Goal: Book appointment/travel/reservation

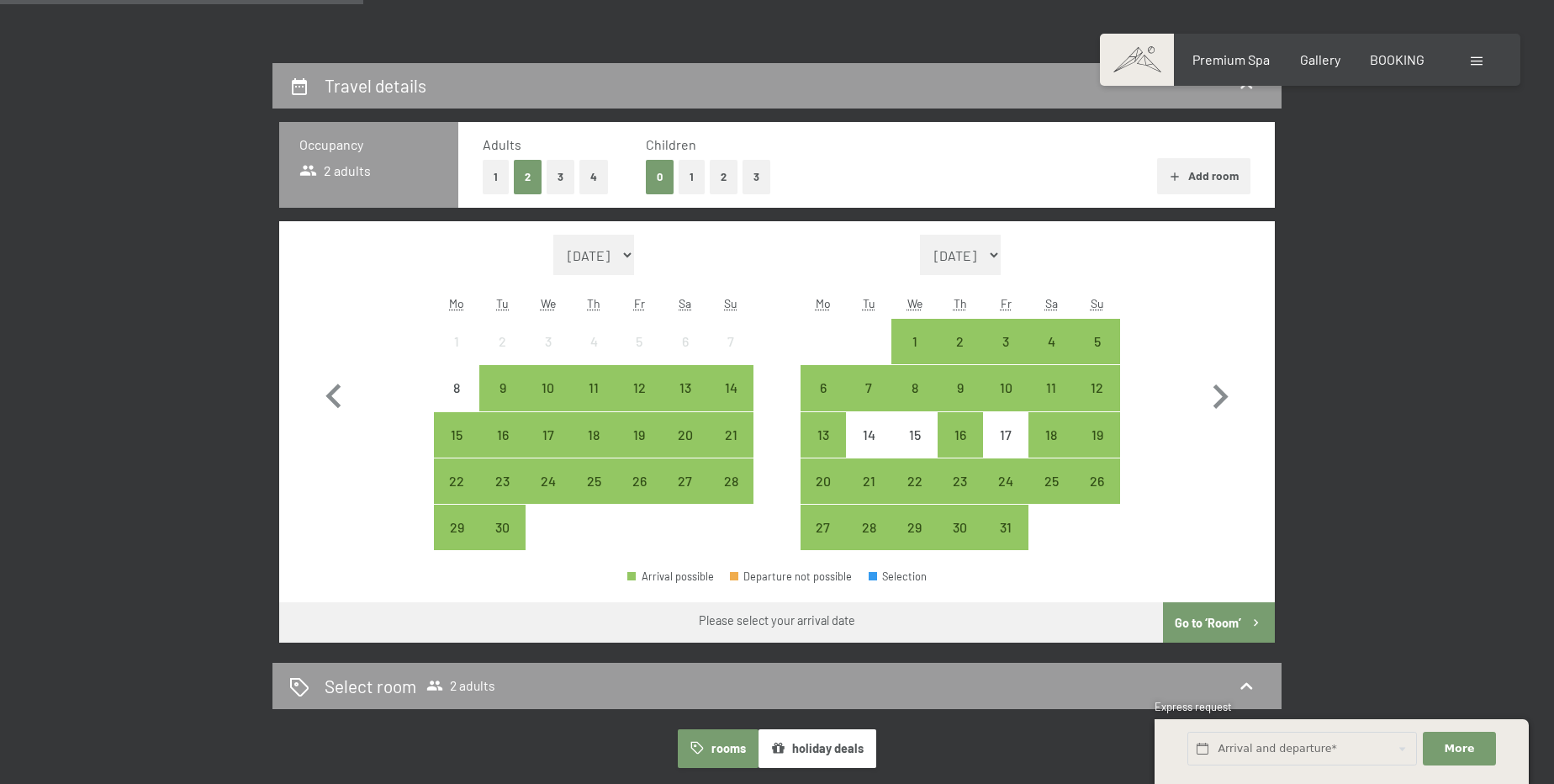
click at [716, 175] on button "2" at bounding box center [723, 177] width 27 height 35
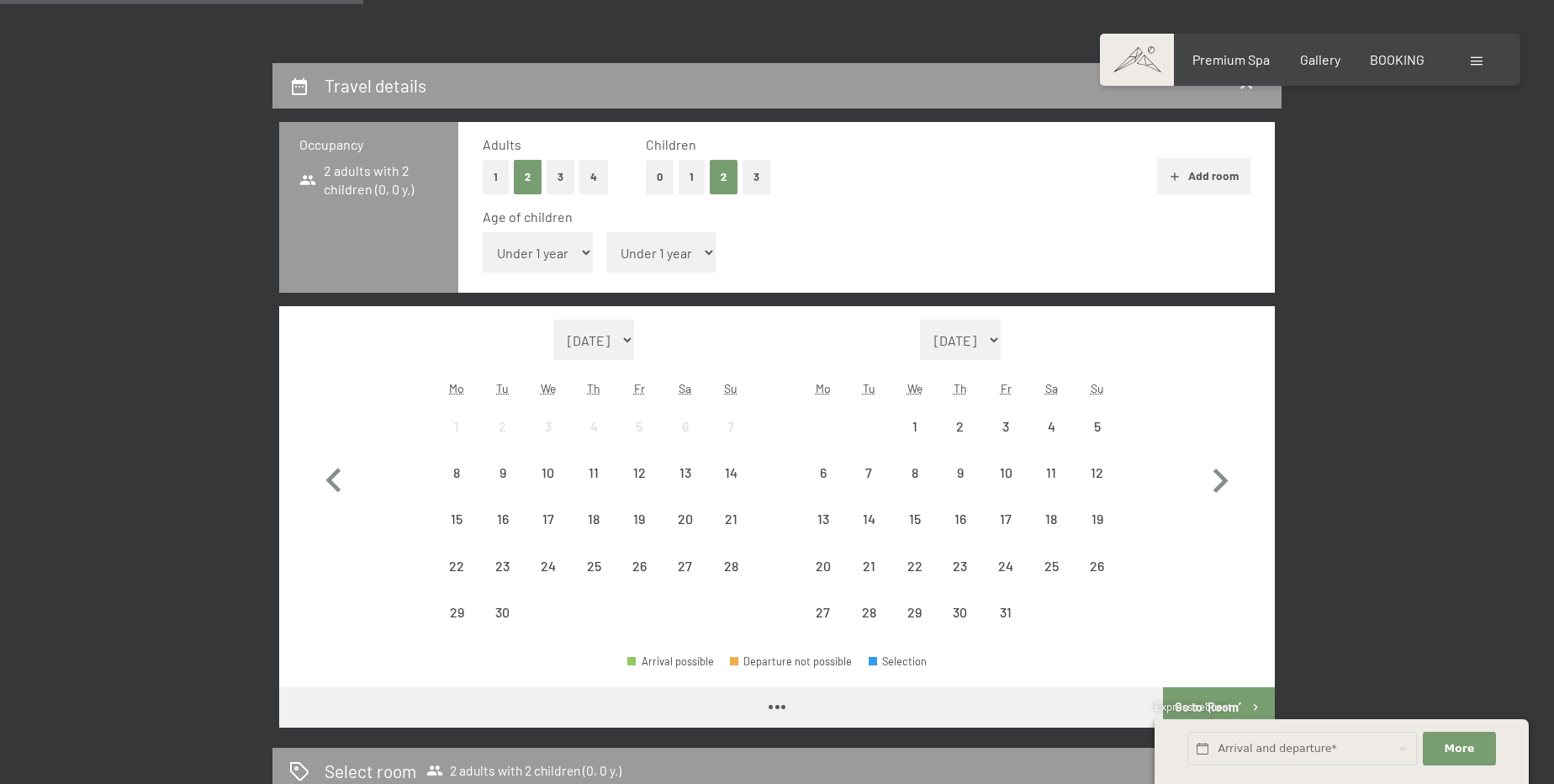
click at [533, 250] on select "Under 1 year 1 year 2 years 3 years 4 years 5 years 6 years 7 years 8 years 9 y…" at bounding box center [537, 252] width 110 height 40
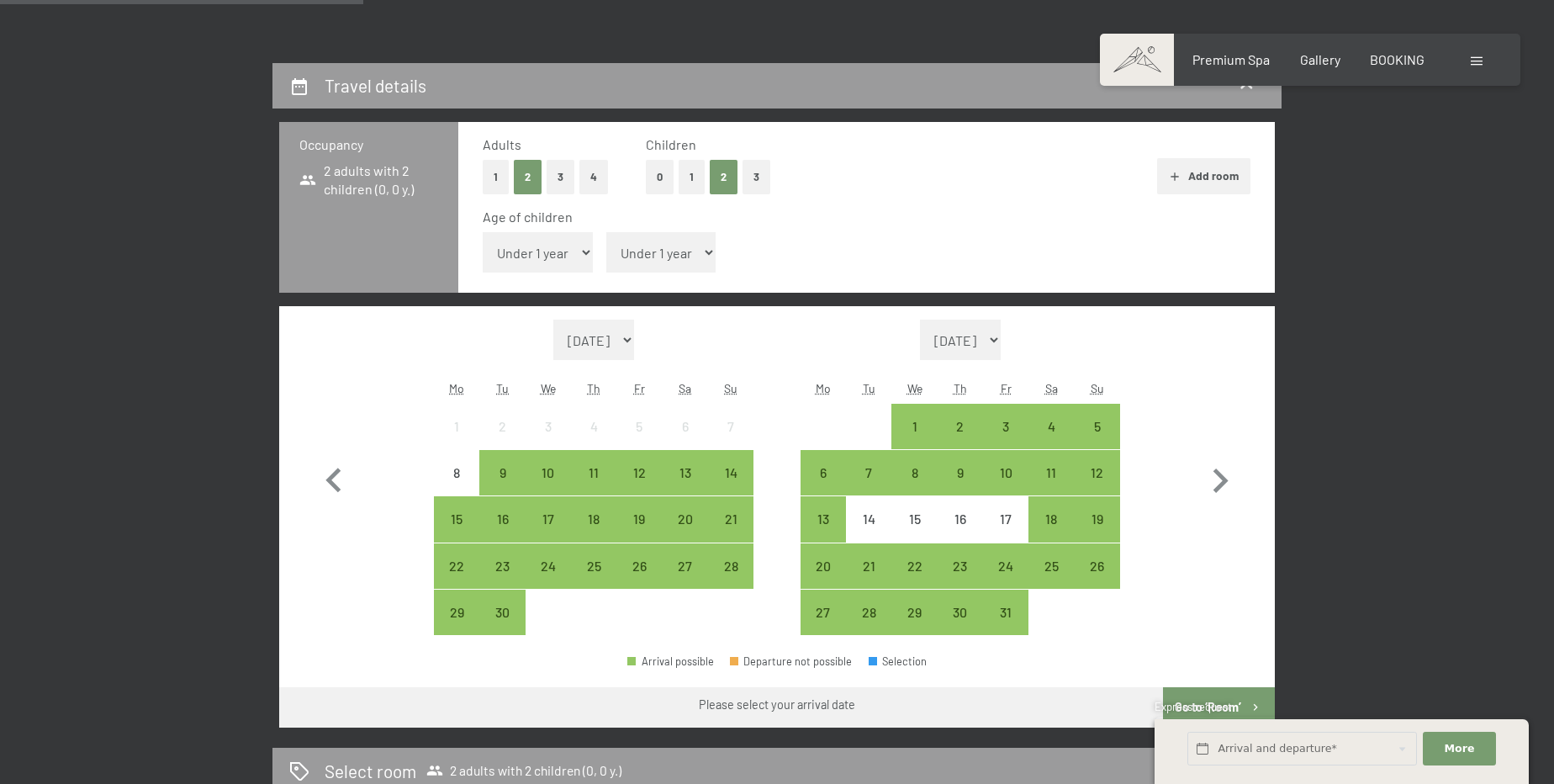
select select "12"
click at [483, 232] on select "Under 1 year 1 year 2 years 3 years 4 years 5 years 6 years 7 years 8 years 9 y…" at bounding box center [537, 252] width 110 height 40
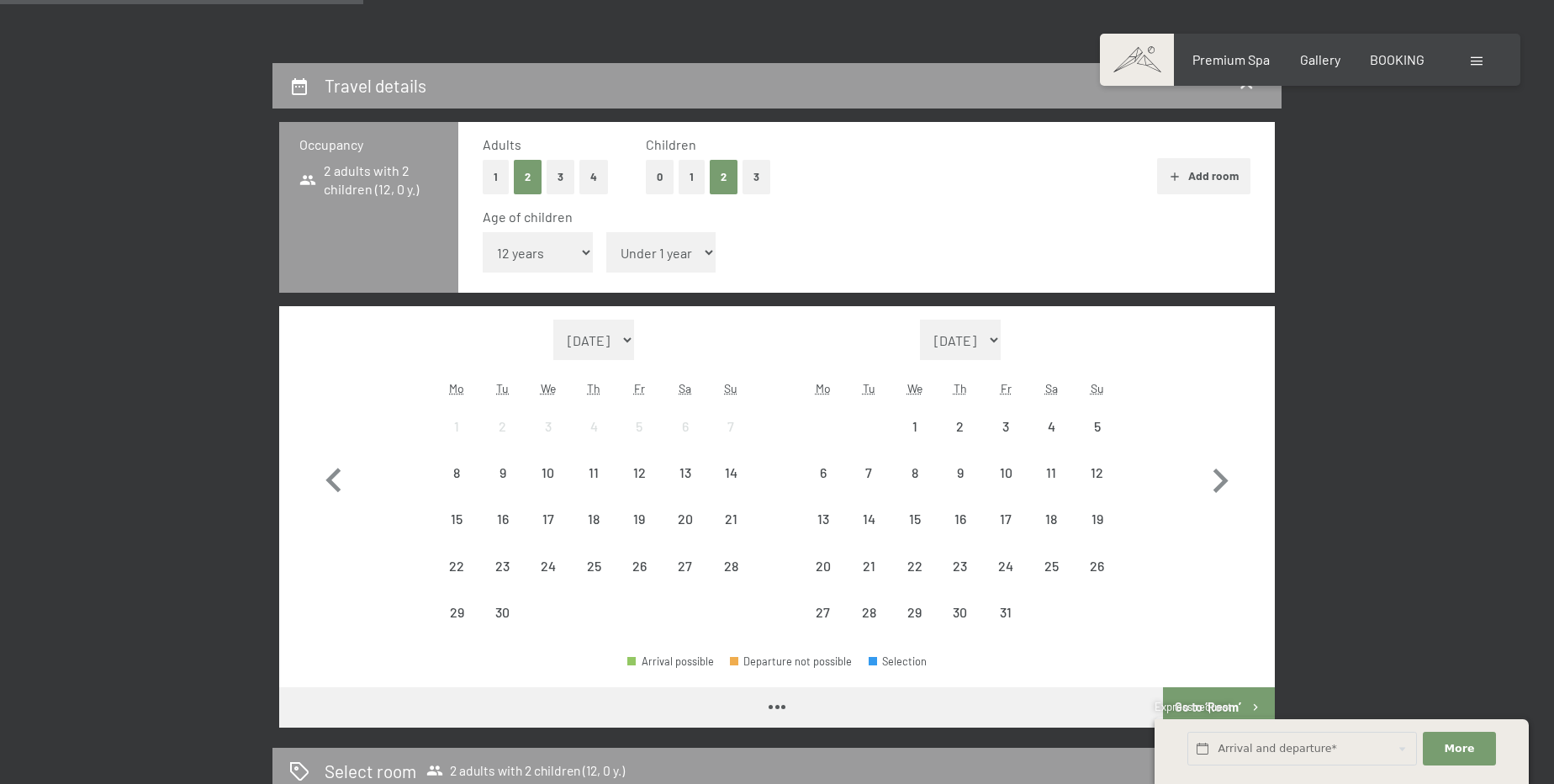
click at [661, 251] on select "Under 1 year 1 year 2 years 3 years 4 years 5 years 6 years 7 years 8 years 9 y…" at bounding box center [661, 252] width 110 height 40
select select "15"
click at [606, 232] on select "Under 1 year 1 year 2 years 3 years 4 years 5 years 6 years 7 years 8 years 9 y…" at bounding box center [661, 252] width 110 height 40
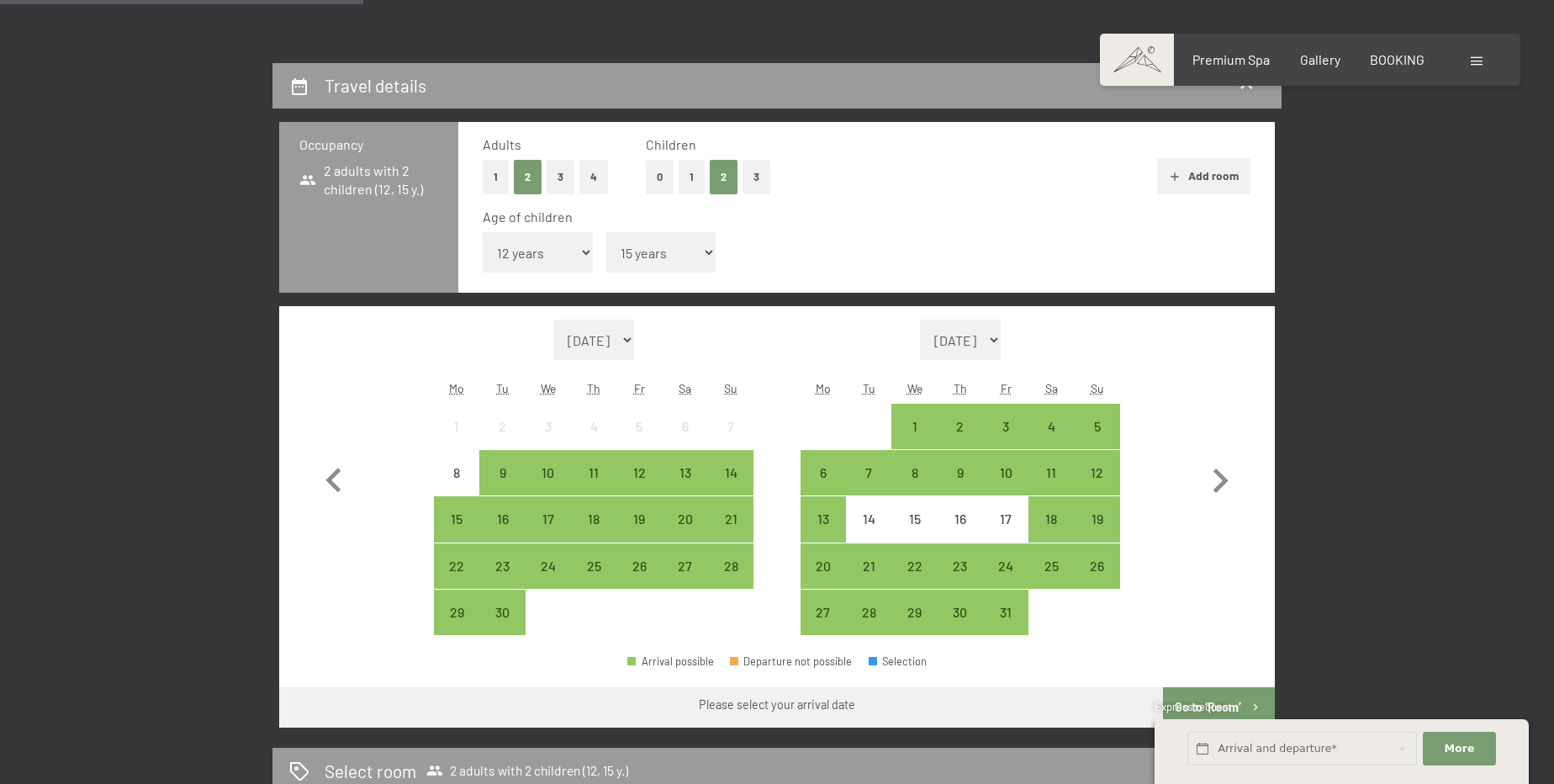
click at [1251, 485] on div "Month/year [DATE] [DATE] [DATE] [DATE] [DATE] [DATE] [DATE] [DATE] [DATE] [DATE…" at bounding box center [777, 477] width 996 height 344
click at [1222, 483] on icon "button" at bounding box center [1222, 481] width 15 height 24
select select "[DATE]"
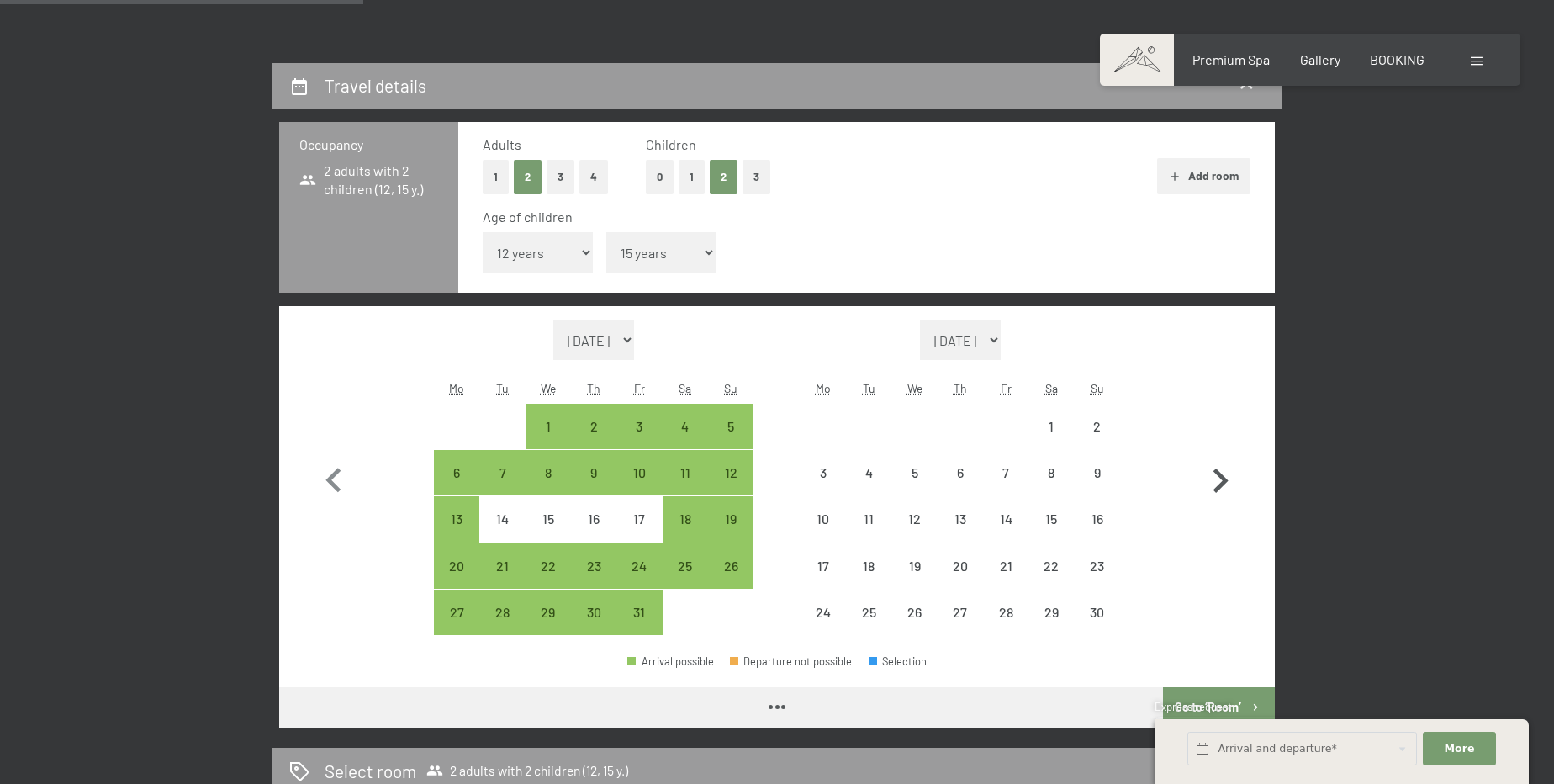
click at [1222, 483] on icon "button" at bounding box center [1222, 481] width 15 height 24
select select "[DATE]"
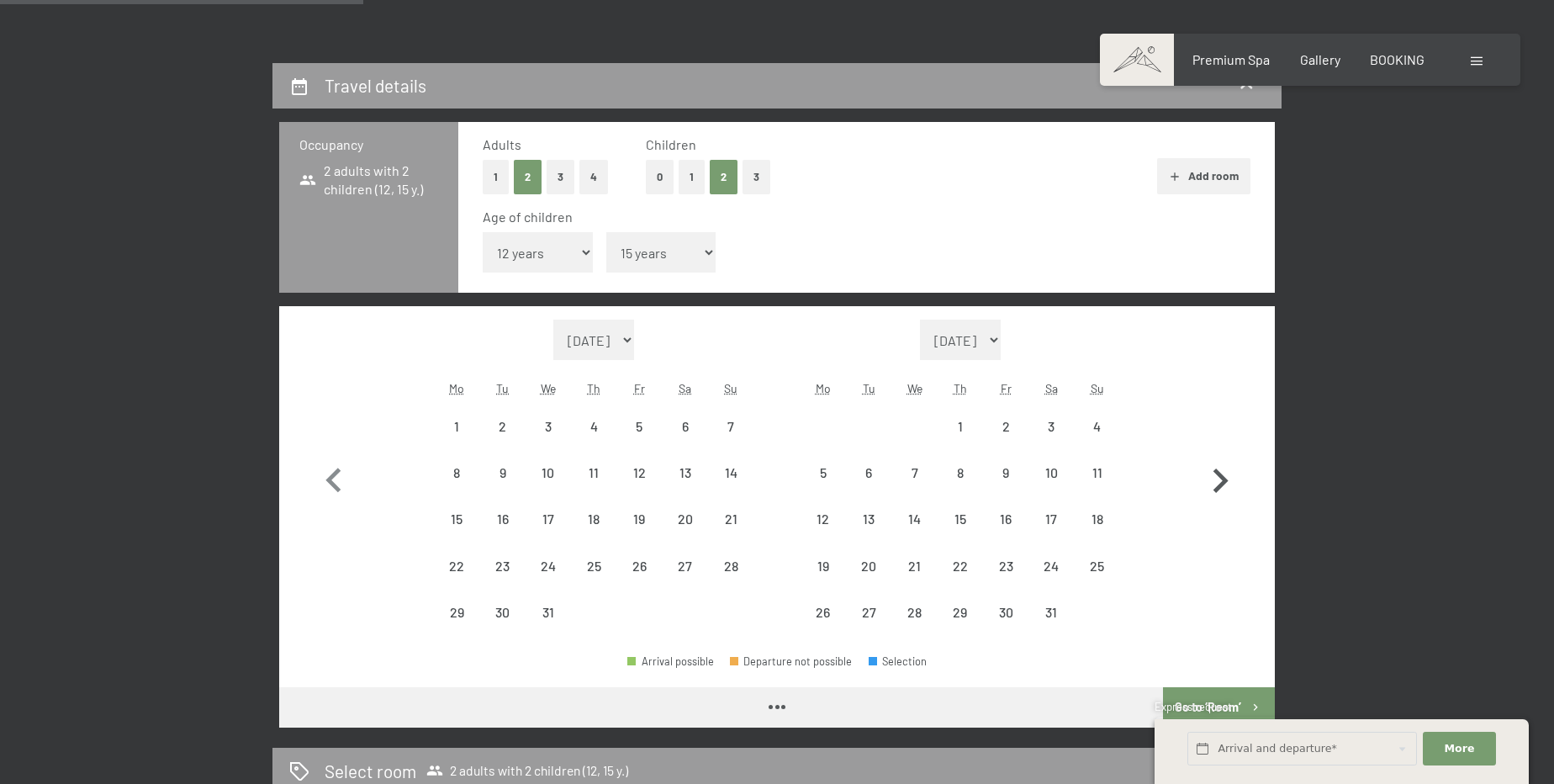
click at [1222, 484] on icon "button" at bounding box center [1222, 481] width 15 height 24
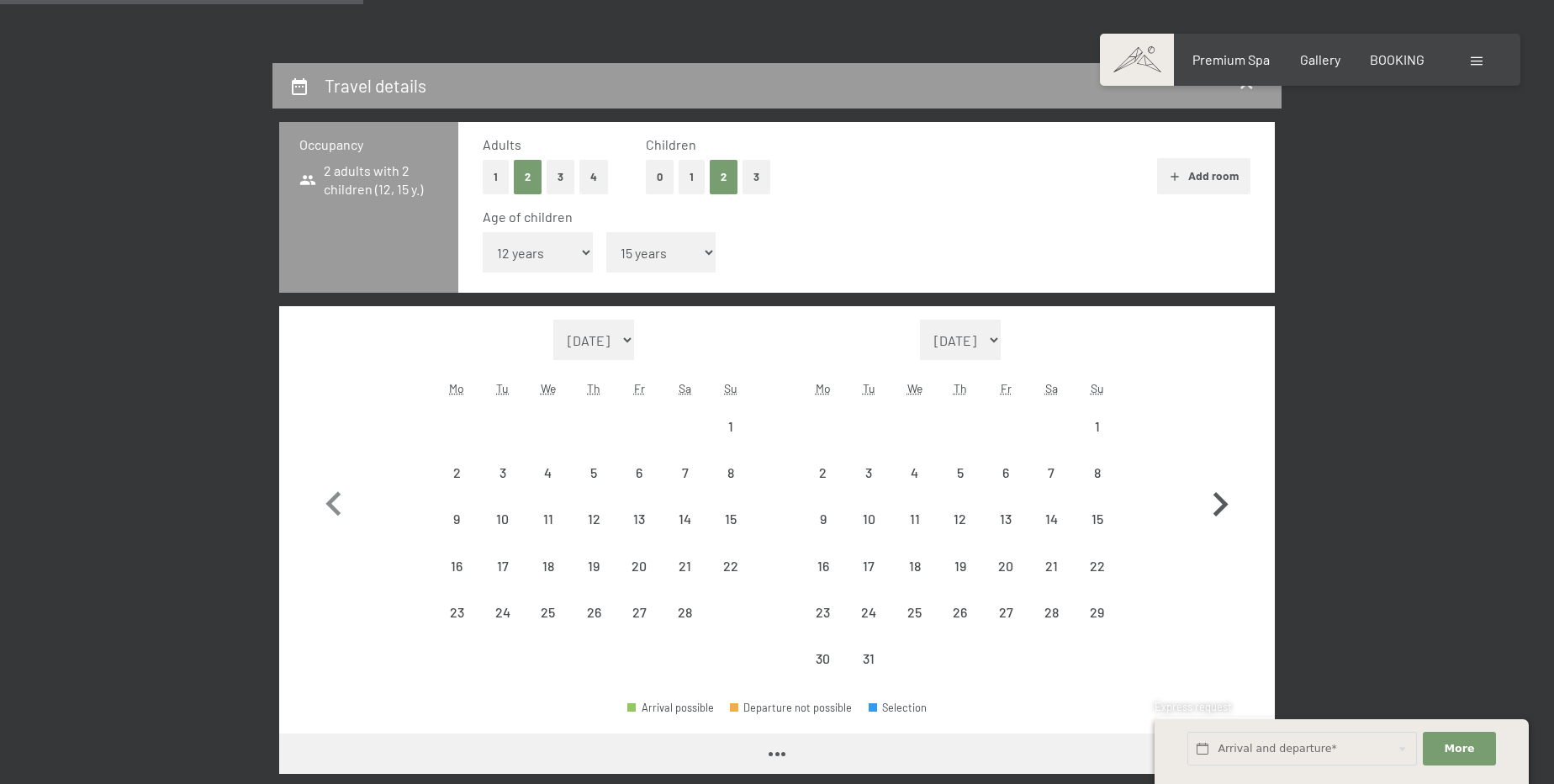
select select "[DATE]"
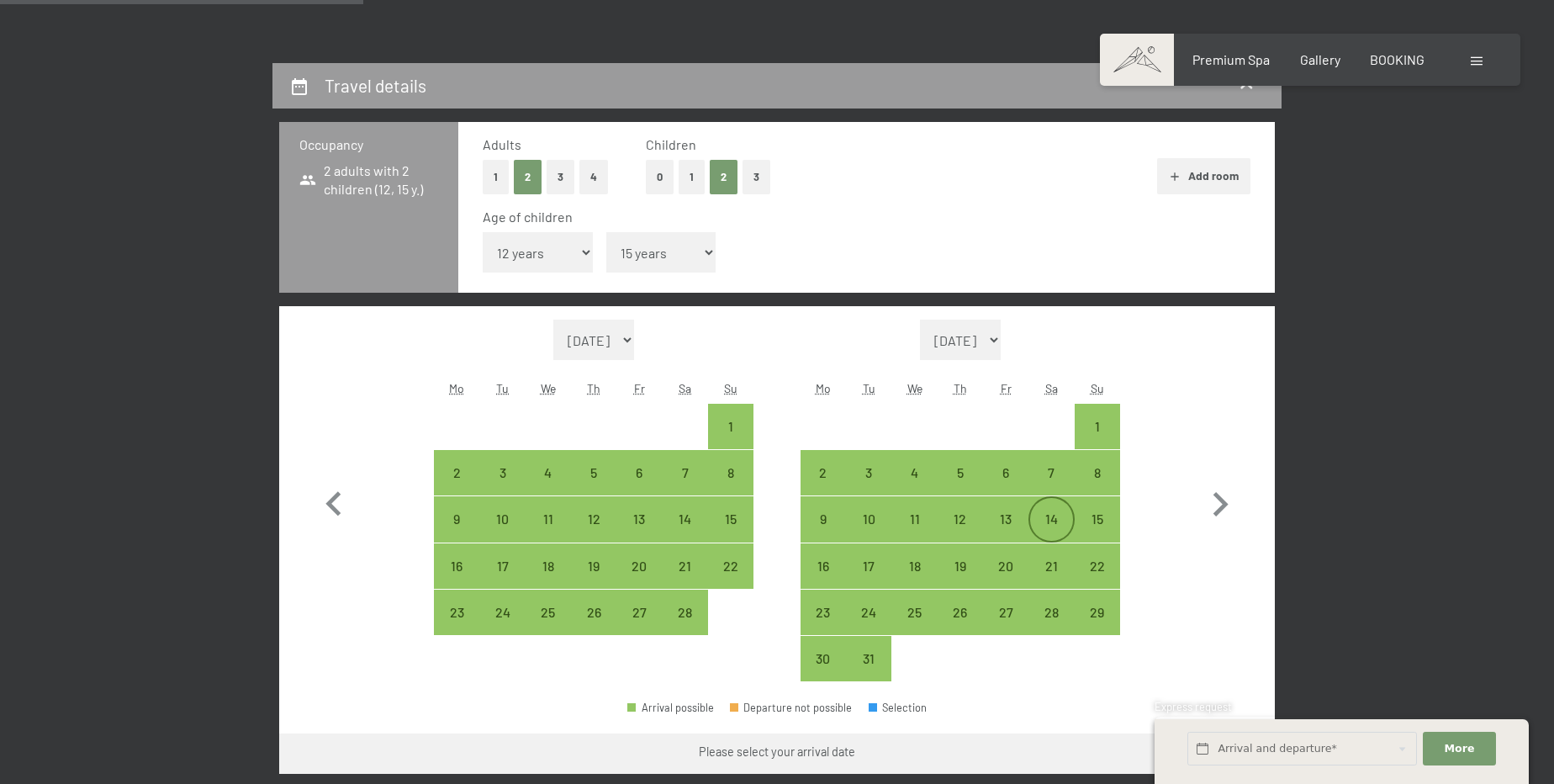
click at [1056, 526] on div "14" at bounding box center [1051, 533] width 42 height 42
select select "[DATE]"
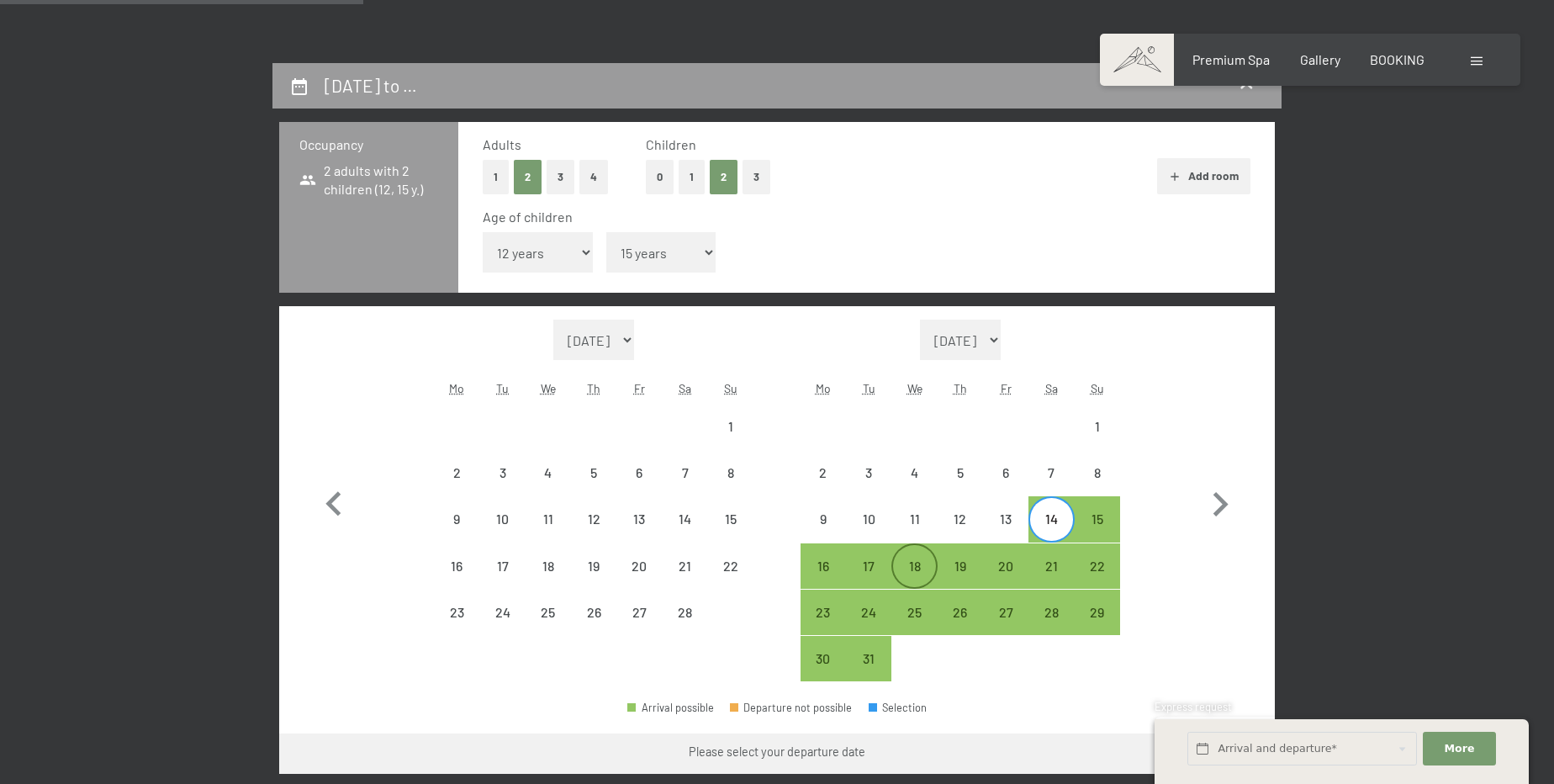
click at [912, 566] on div "18" at bounding box center [914, 580] width 42 height 42
select select "[DATE]"
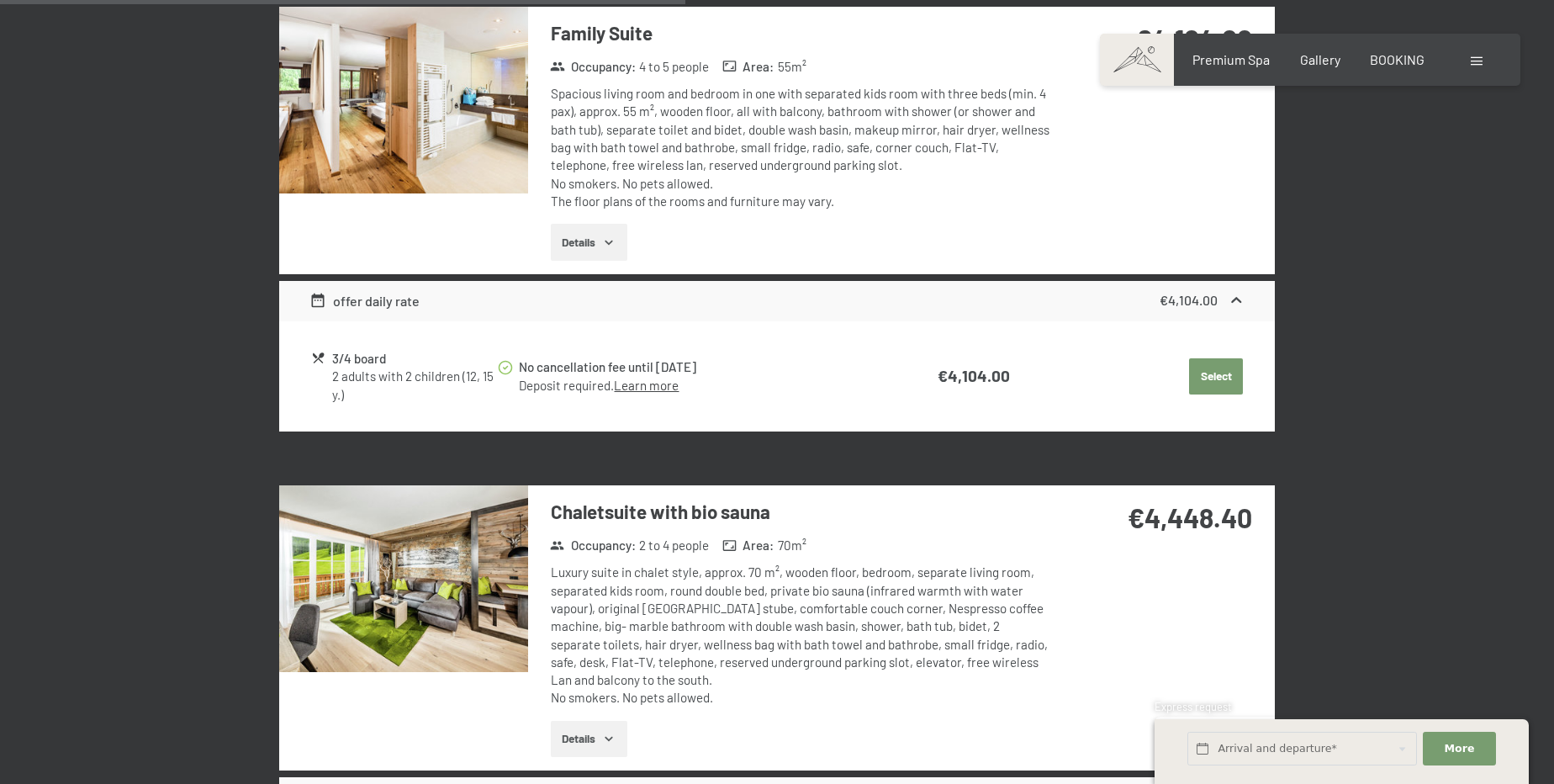
scroll to position [2217, 0]
